Goal: Transaction & Acquisition: Purchase product/service

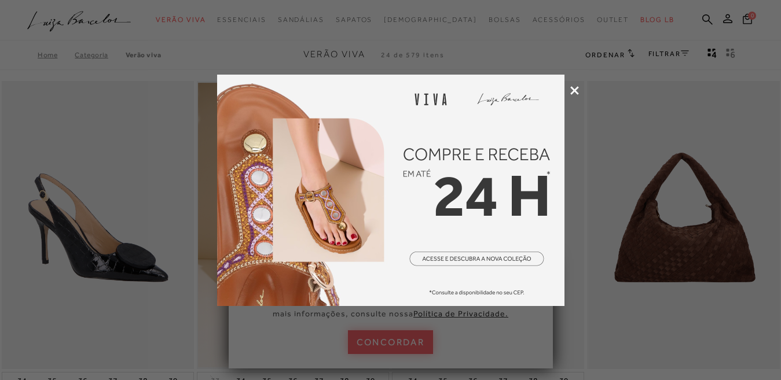
click at [575, 91] on icon at bounding box center [574, 90] width 9 height 9
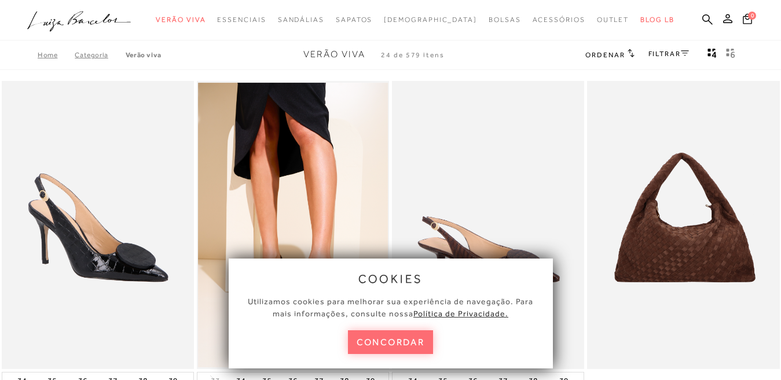
click at [398, 342] on button "concordar" at bounding box center [391, 342] width 86 height 24
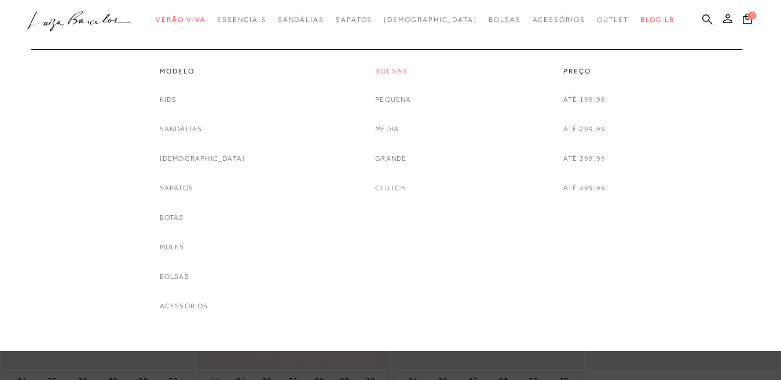
click at [389, 68] on link "Bolsas" at bounding box center [393, 72] width 36 height 10
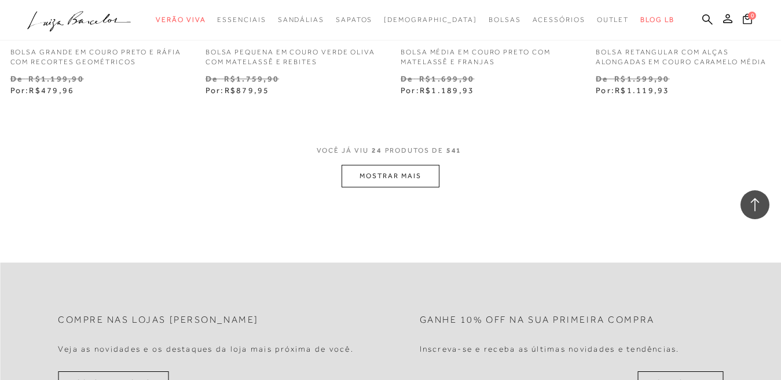
scroll to position [2252, 0]
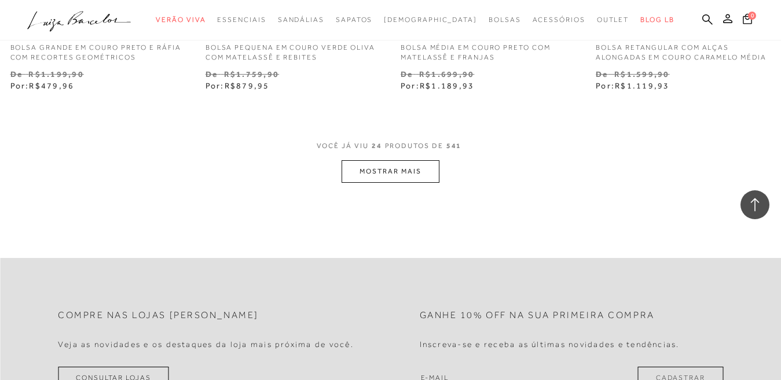
click at [402, 174] on button "MOSTRAR MAIS" at bounding box center [389, 171] width 97 height 23
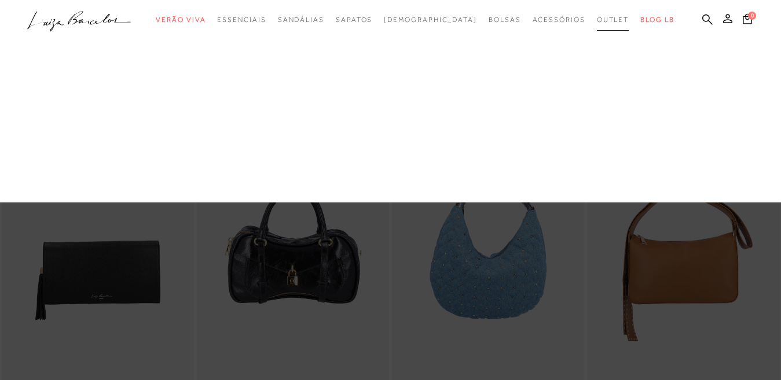
scroll to position [0, 0]
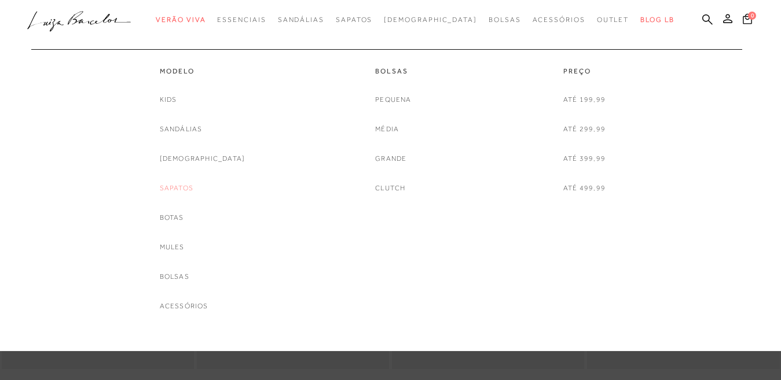
click at [193, 189] on link "Sapatos" at bounding box center [177, 188] width 34 height 12
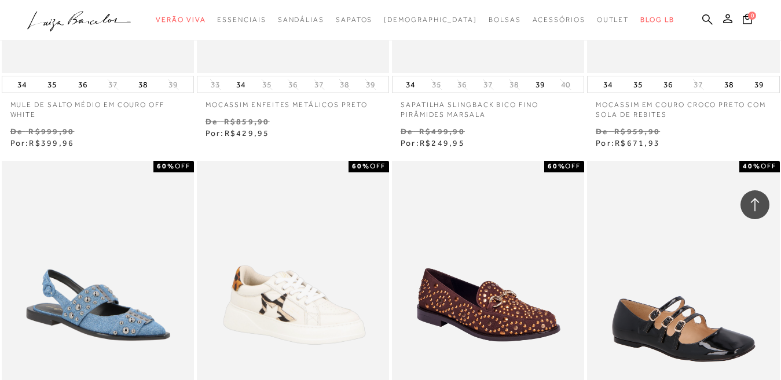
scroll to position [856, 0]
